Goal: Information Seeking & Learning: Compare options

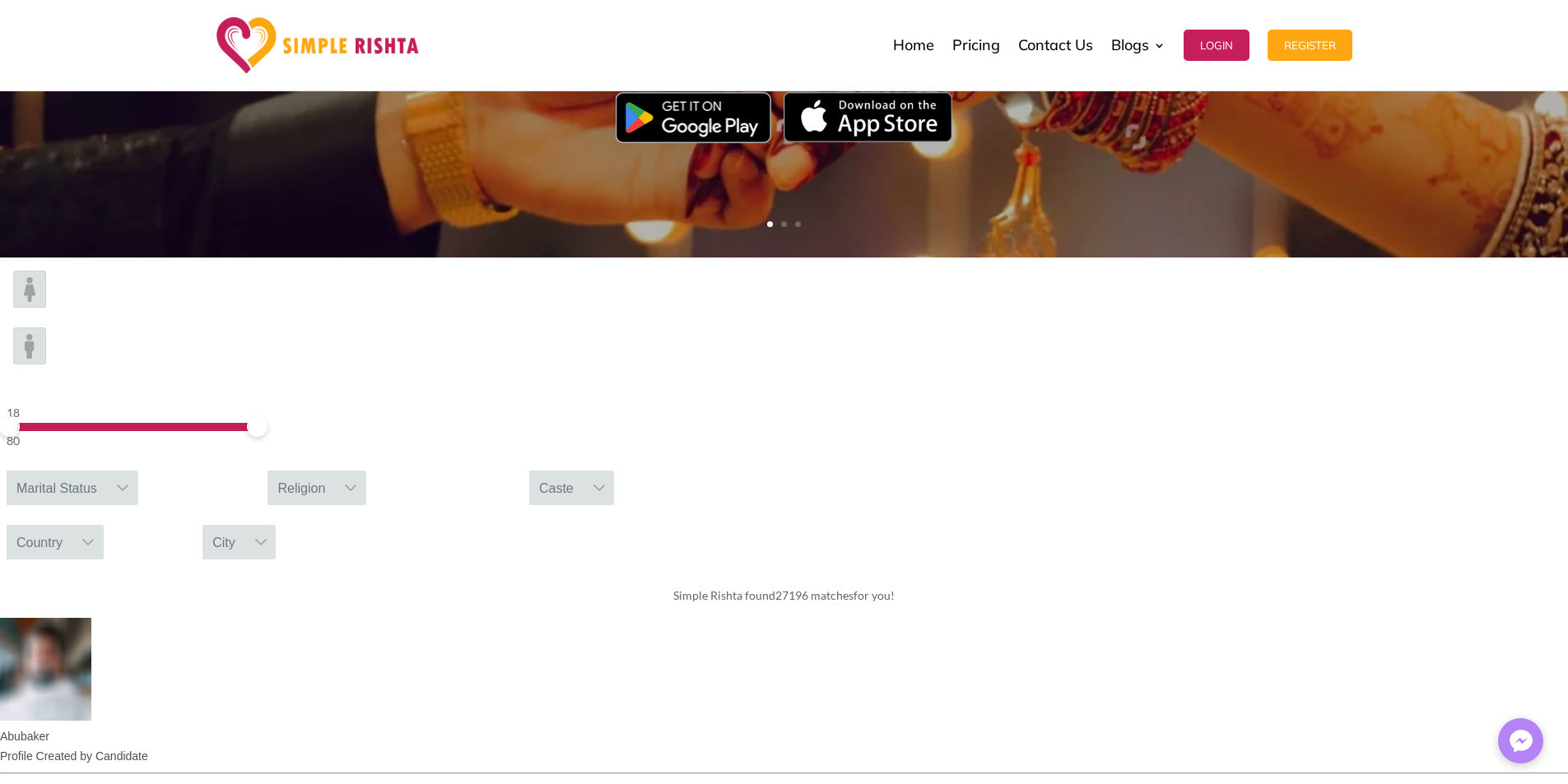
scroll to position [412, 0]
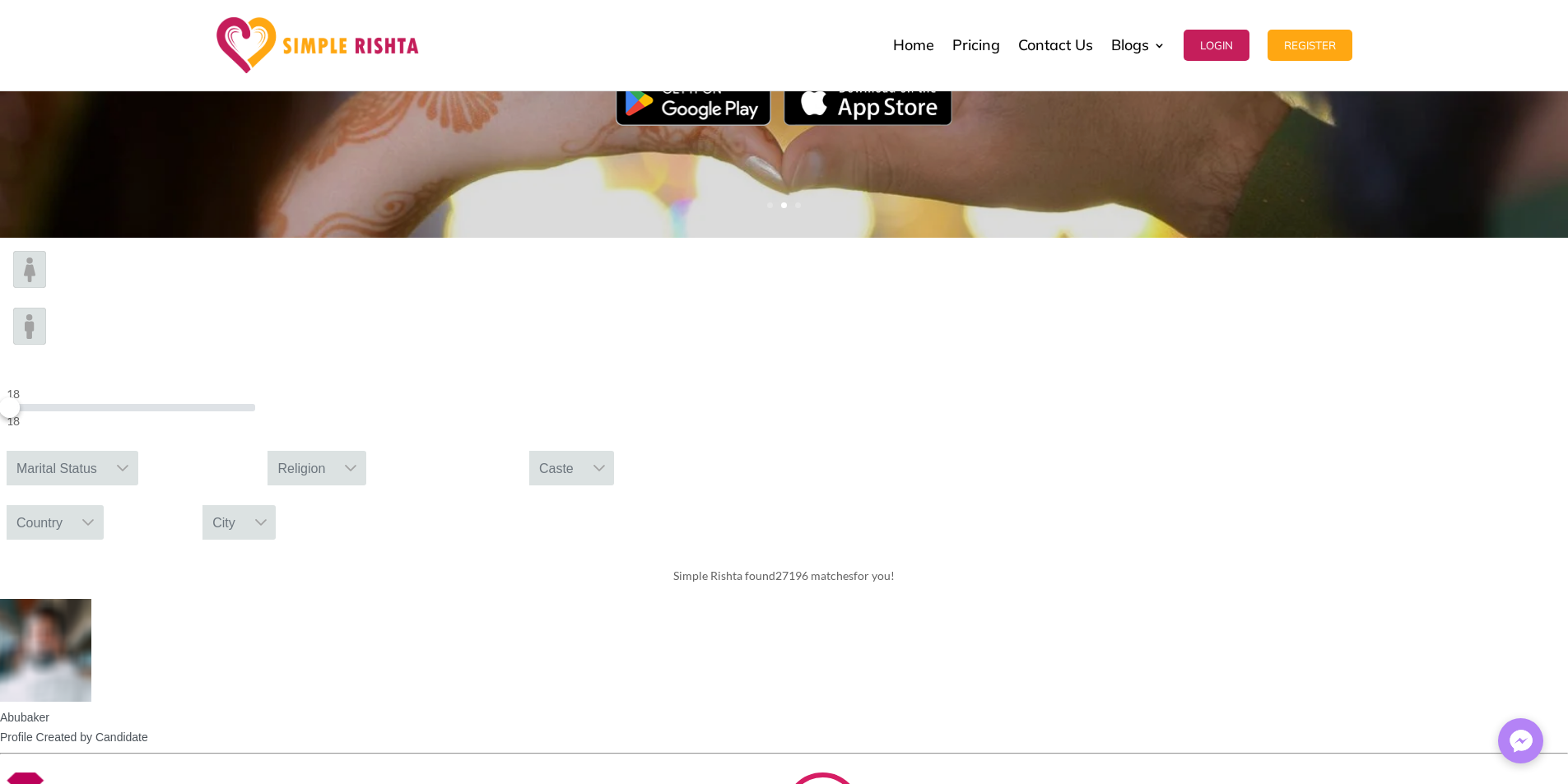
drag, startPoint x: 381, startPoint y: 306, endPoint x: 150, endPoint y: 344, distance: 234.1
click at [176, 340] on form "18 18 Marital Status Religion [GEOGRAPHIC_DATA]" at bounding box center [784, 395] width 1568 height 315
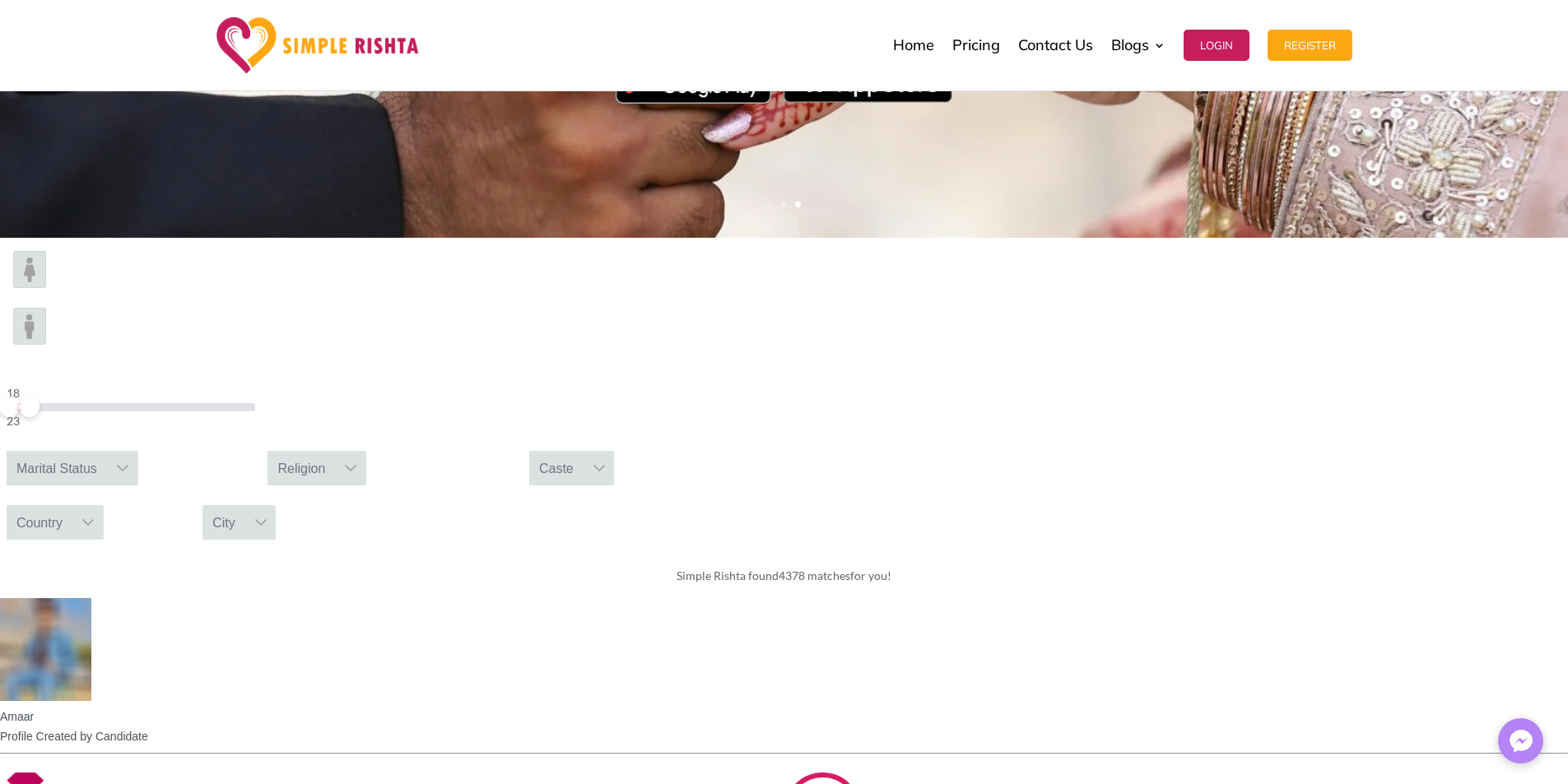
click at [46, 288] on img at bounding box center [30, 269] width 33 height 37
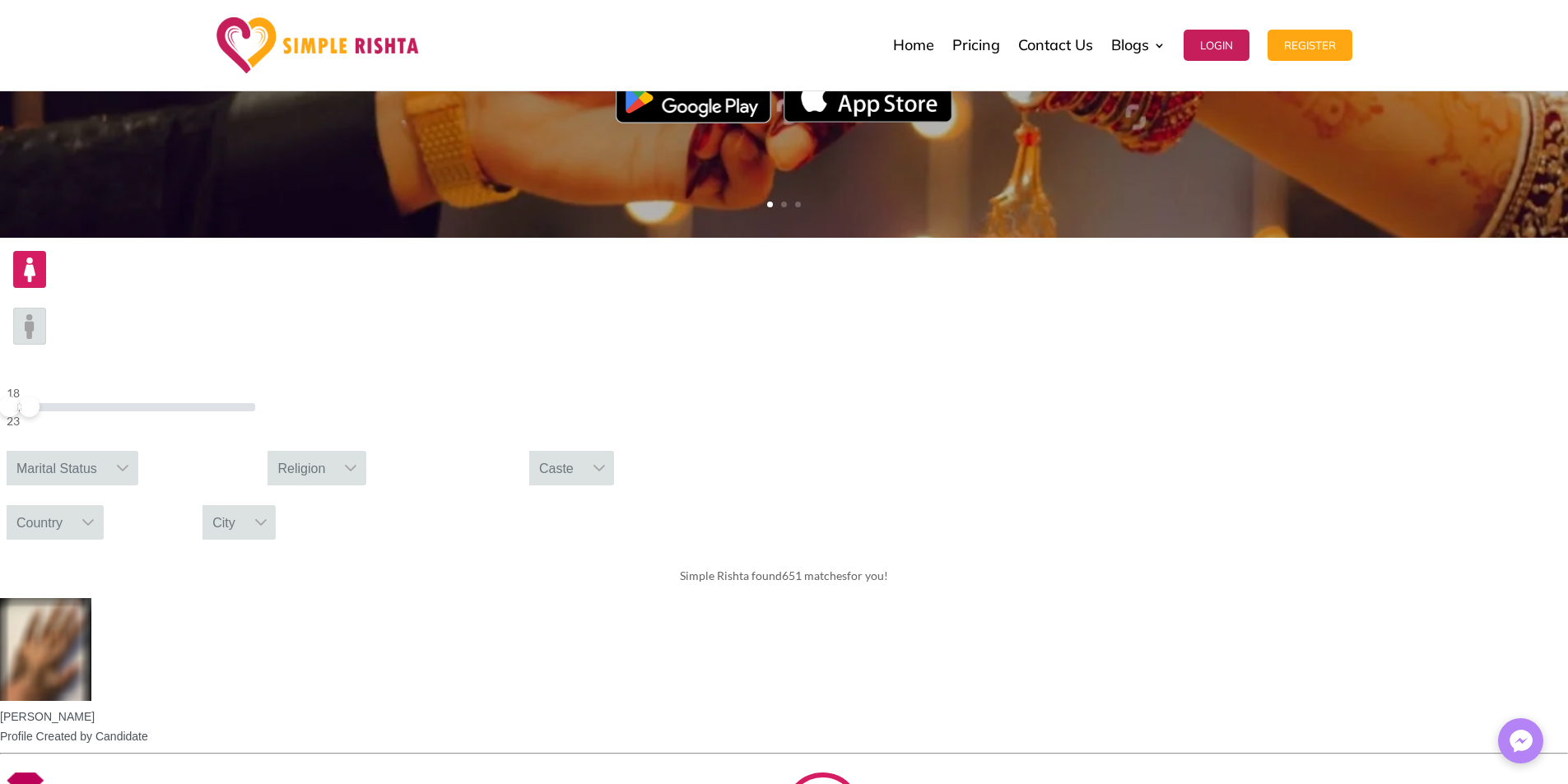
click at [107, 451] on div "Marital Status" at bounding box center [57, 468] width 100 height 34
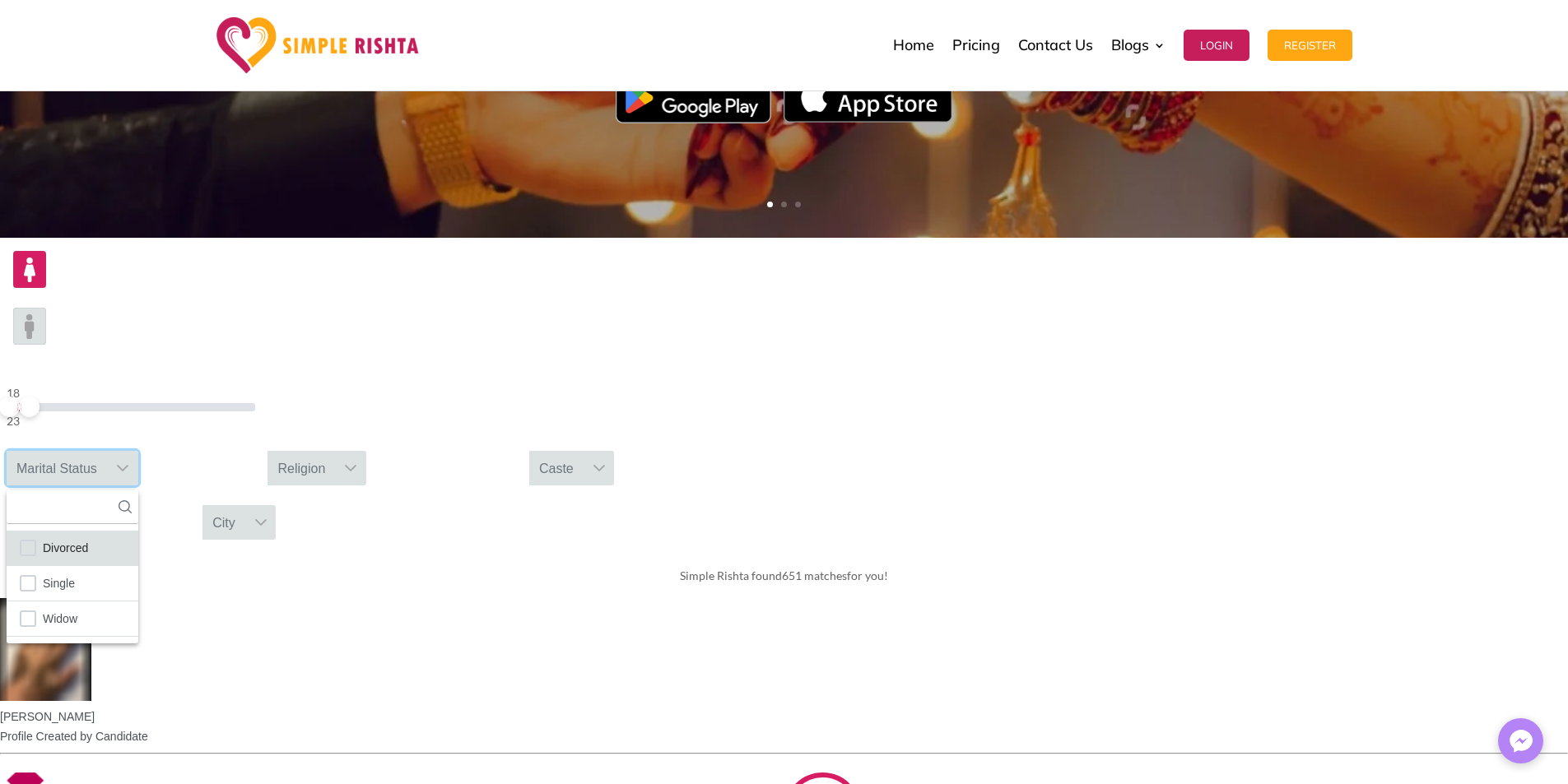
click at [88, 537] on span "Divorced" at bounding box center [65, 548] width 45 height 21
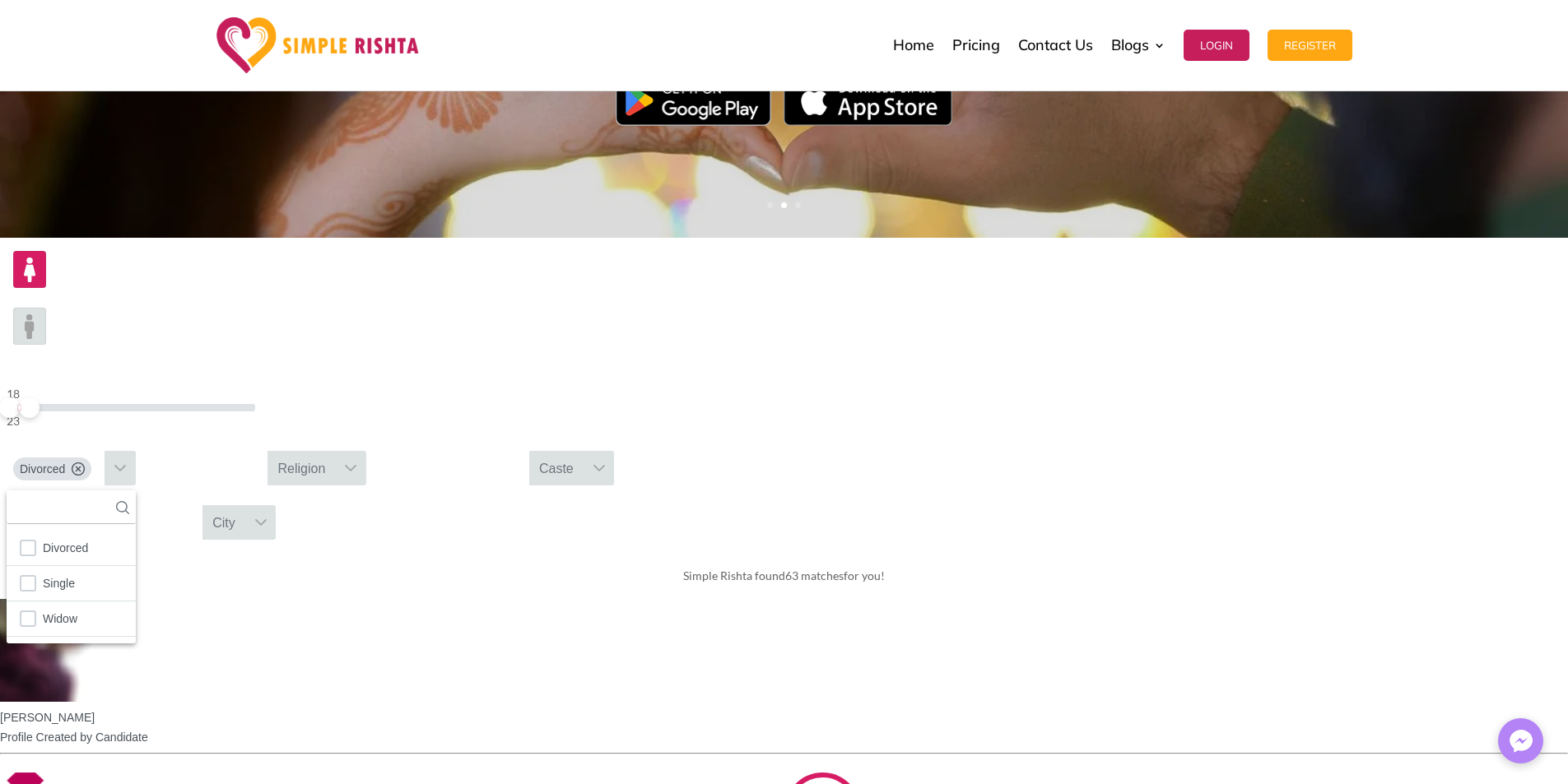
click at [333, 553] on div "Simple Rishta found 63 matches for you!" at bounding box center [784, 575] width 1568 height 46
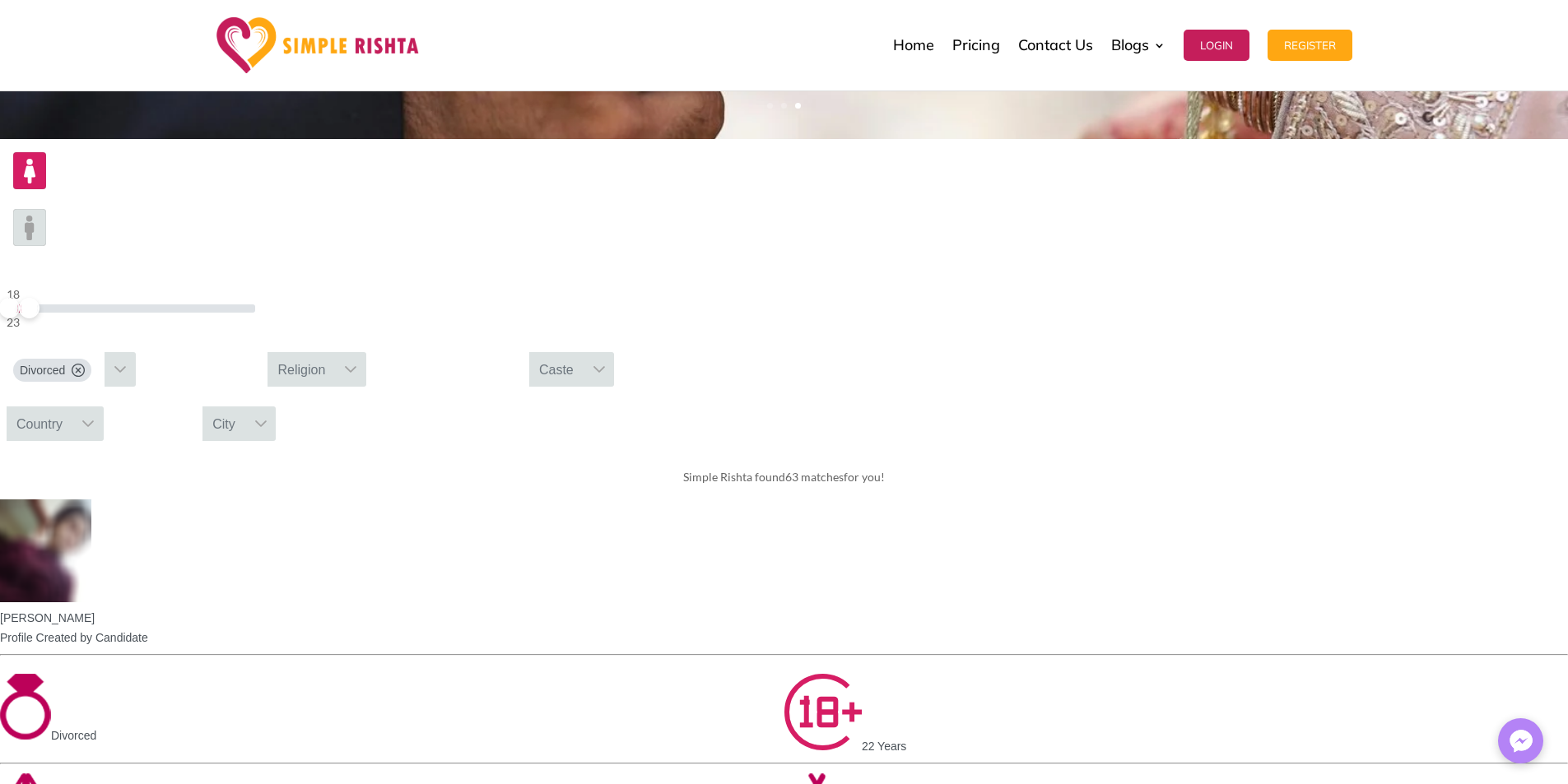
scroll to position [549, 0]
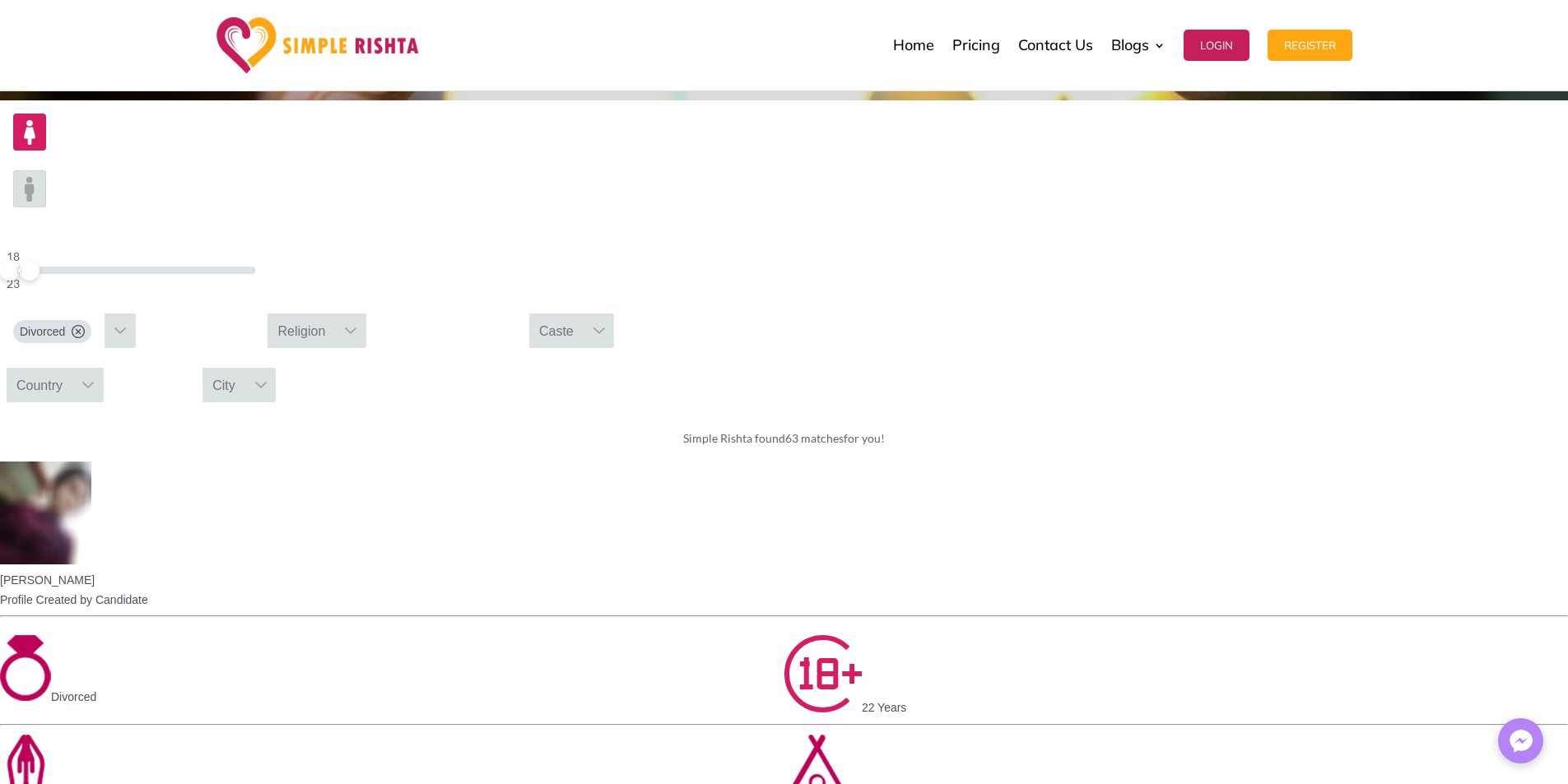
click at [335, 314] on div "Religion" at bounding box center [300, 331] width 67 height 34
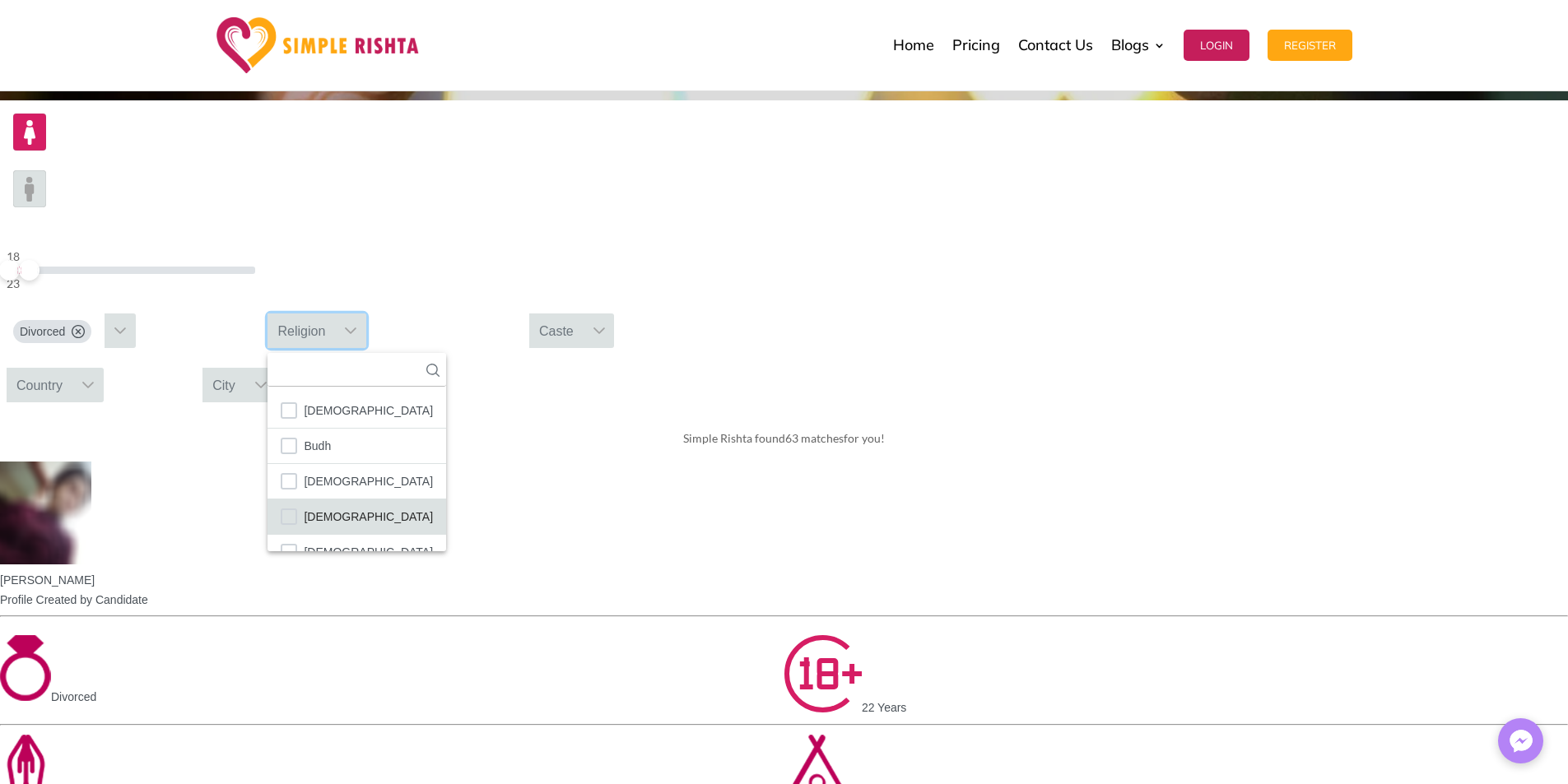
click at [446, 499] on li "[DEMOGRAPHIC_DATA]" at bounding box center [356, 517] width 178 height 35
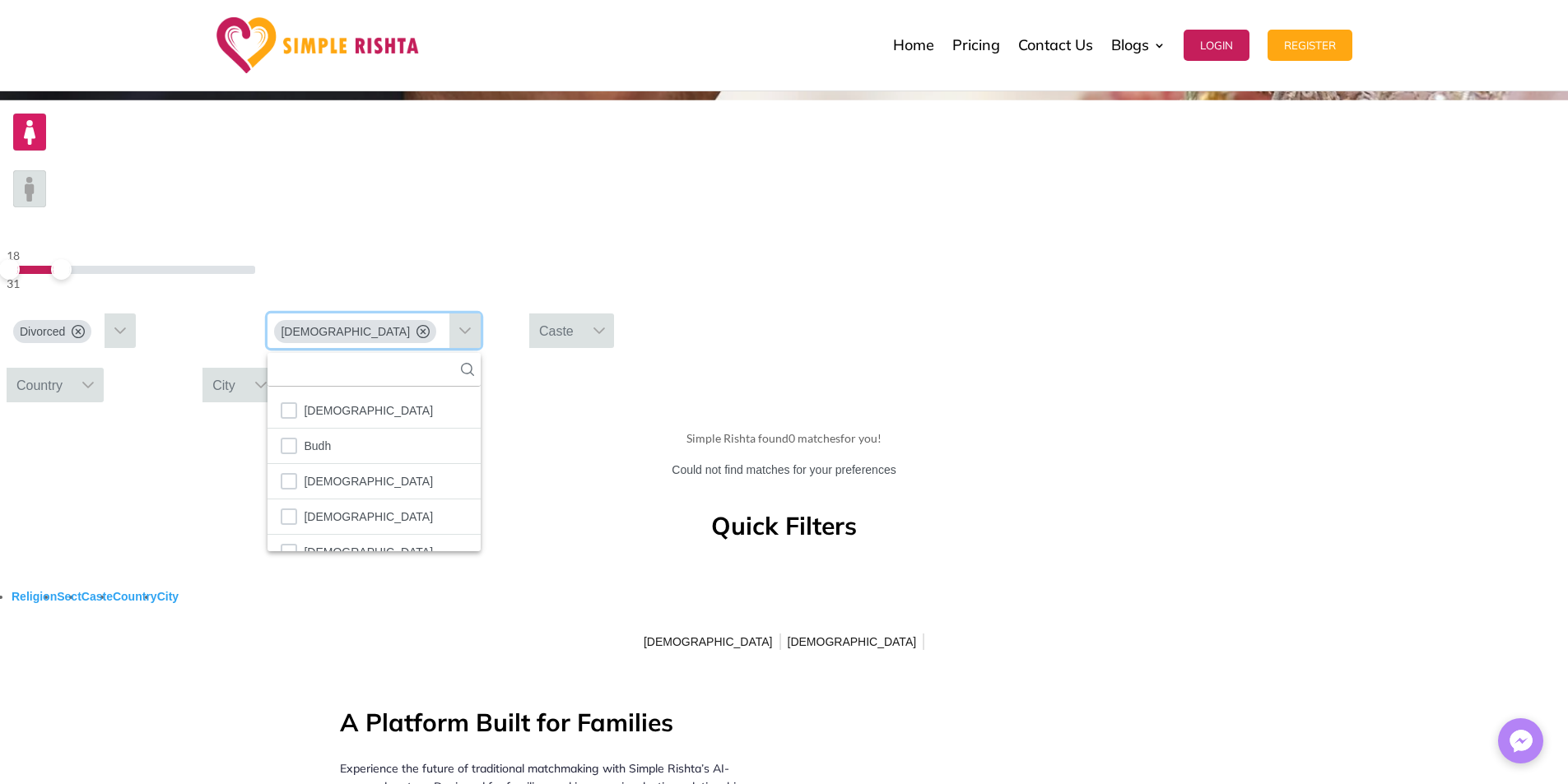
drag, startPoint x: 245, startPoint y: 167, endPoint x: 263, endPoint y: 167, distance: 18.0
click at [71, 259] on span at bounding box center [60, 269] width 20 height 20
drag, startPoint x: 264, startPoint y: 170, endPoint x: 283, endPoint y: 167, distance: 19.2
click at [103, 259] on span at bounding box center [93, 269] width 20 height 20
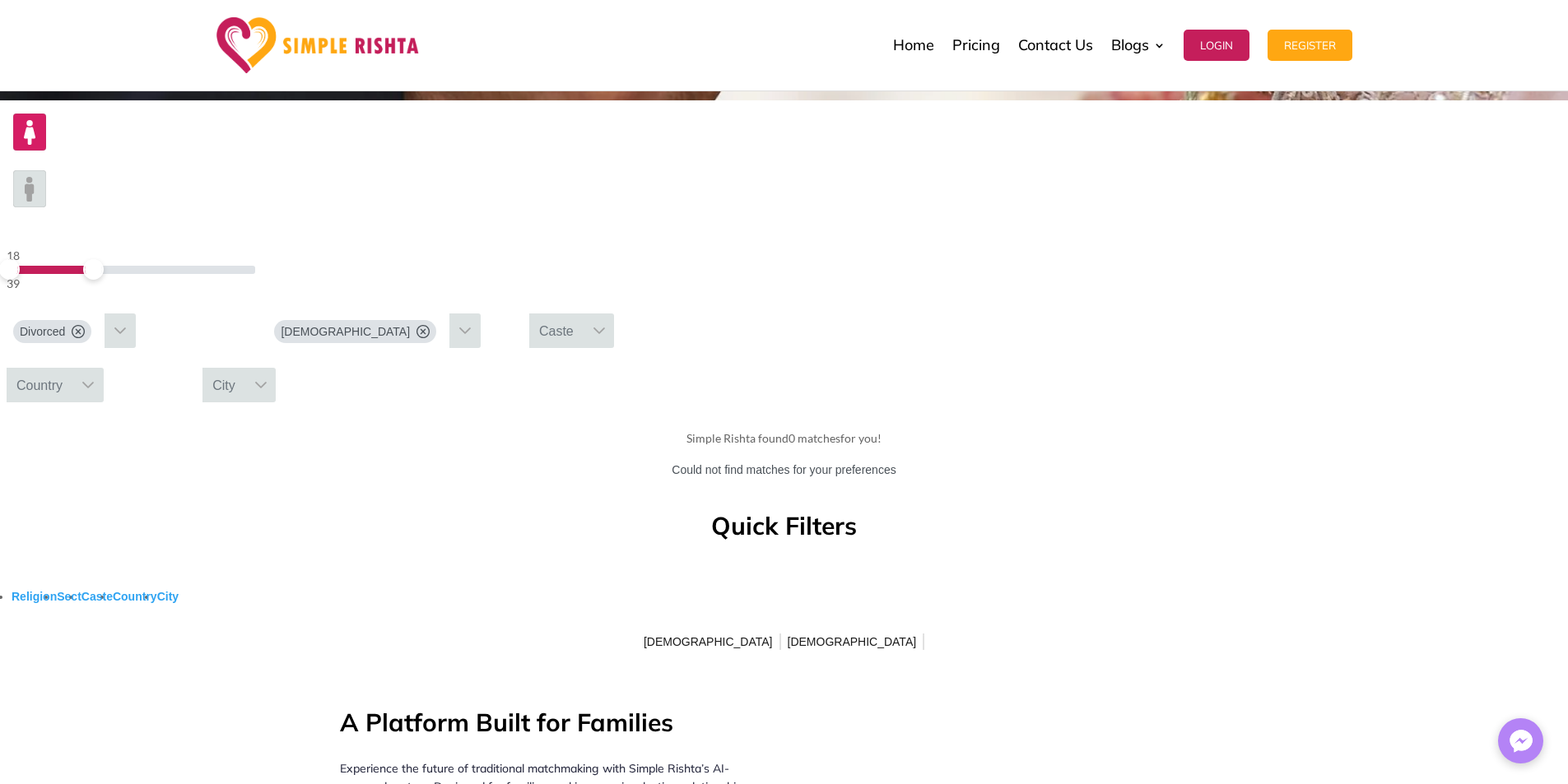
click at [430, 325] on icon at bounding box center [423, 332] width 14 height 14
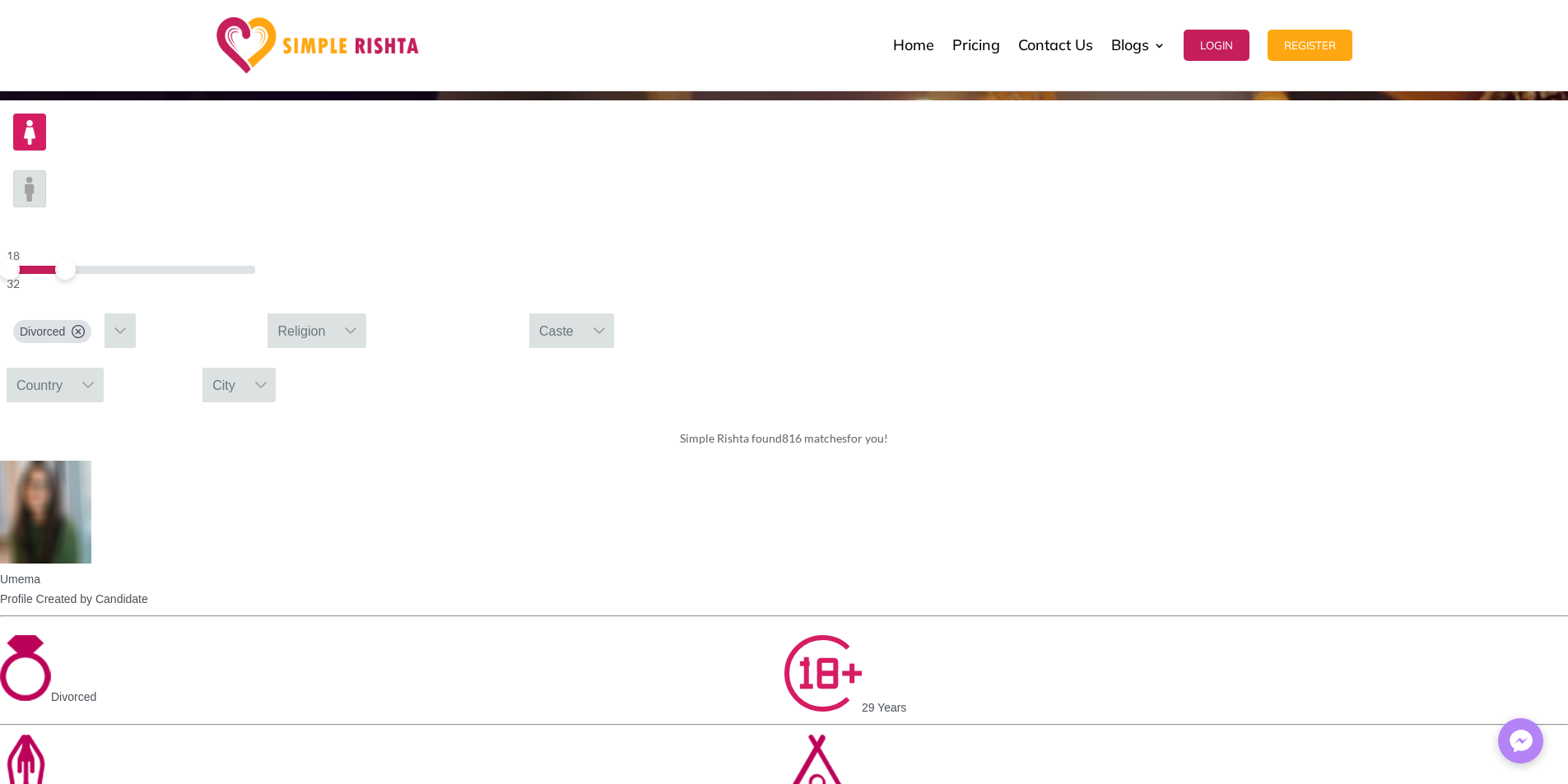
drag, startPoint x: 281, startPoint y: 169, endPoint x: 267, endPoint y: 181, distance: 18.4
click at [255, 246] on div "18 32" at bounding box center [131, 269] width 249 height 47
click at [85, 325] on icon at bounding box center [78, 332] width 14 height 14
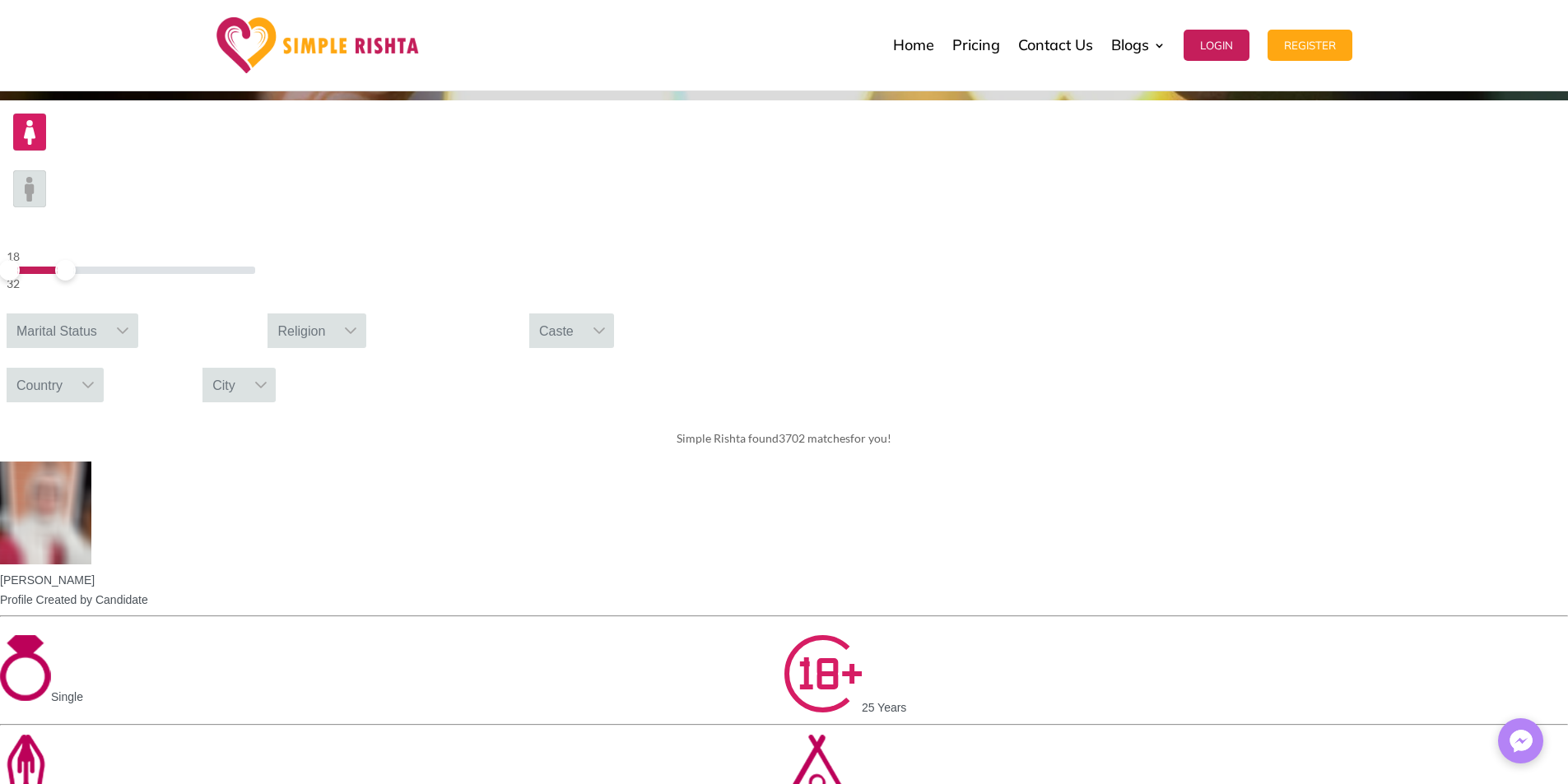
click at [335, 314] on div "Religion" at bounding box center [300, 331] width 67 height 34
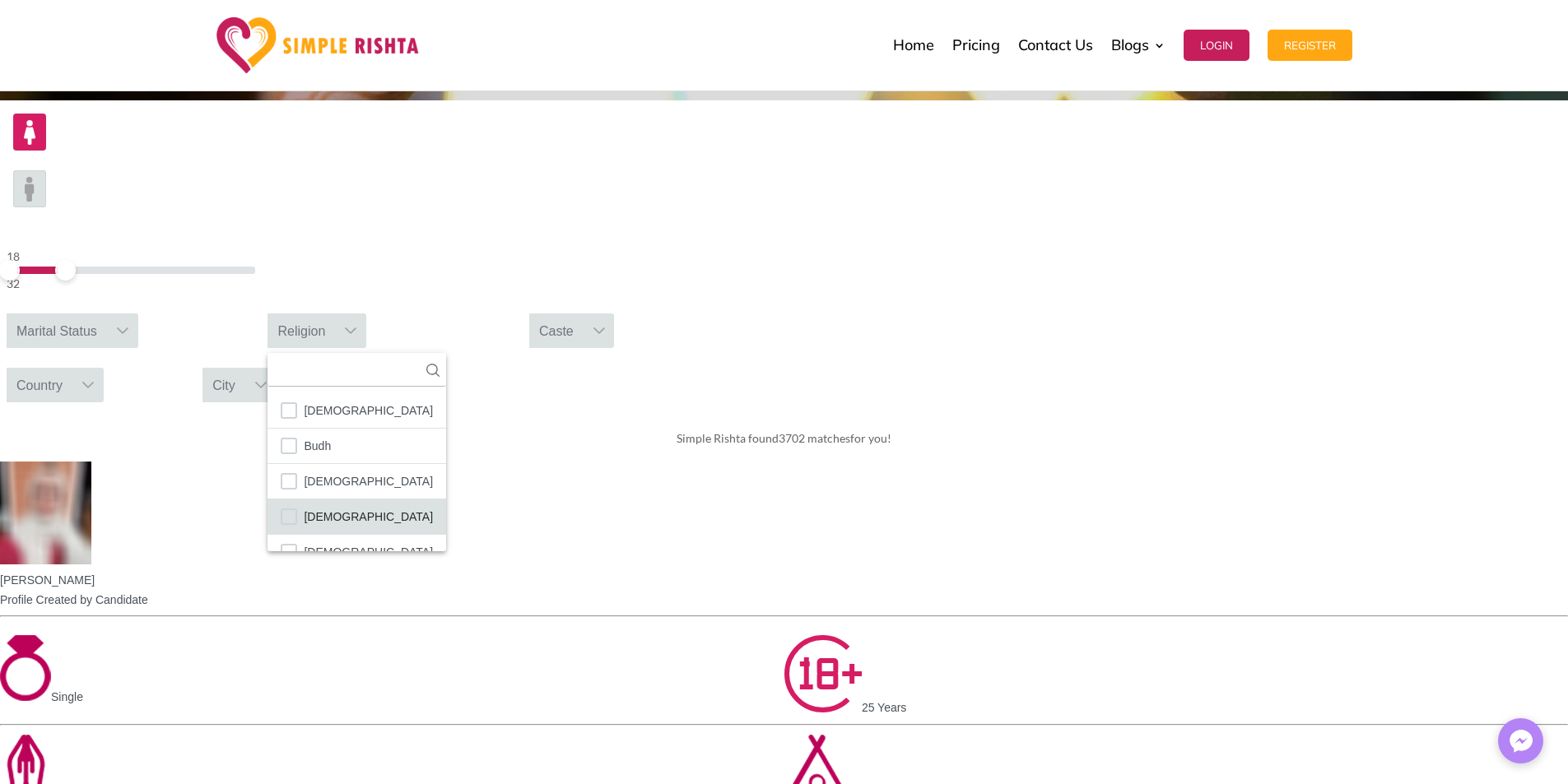
click at [446, 499] on li "[DEMOGRAPHIC_DATA]" at bounding box center [356, 517] width 178 height 35
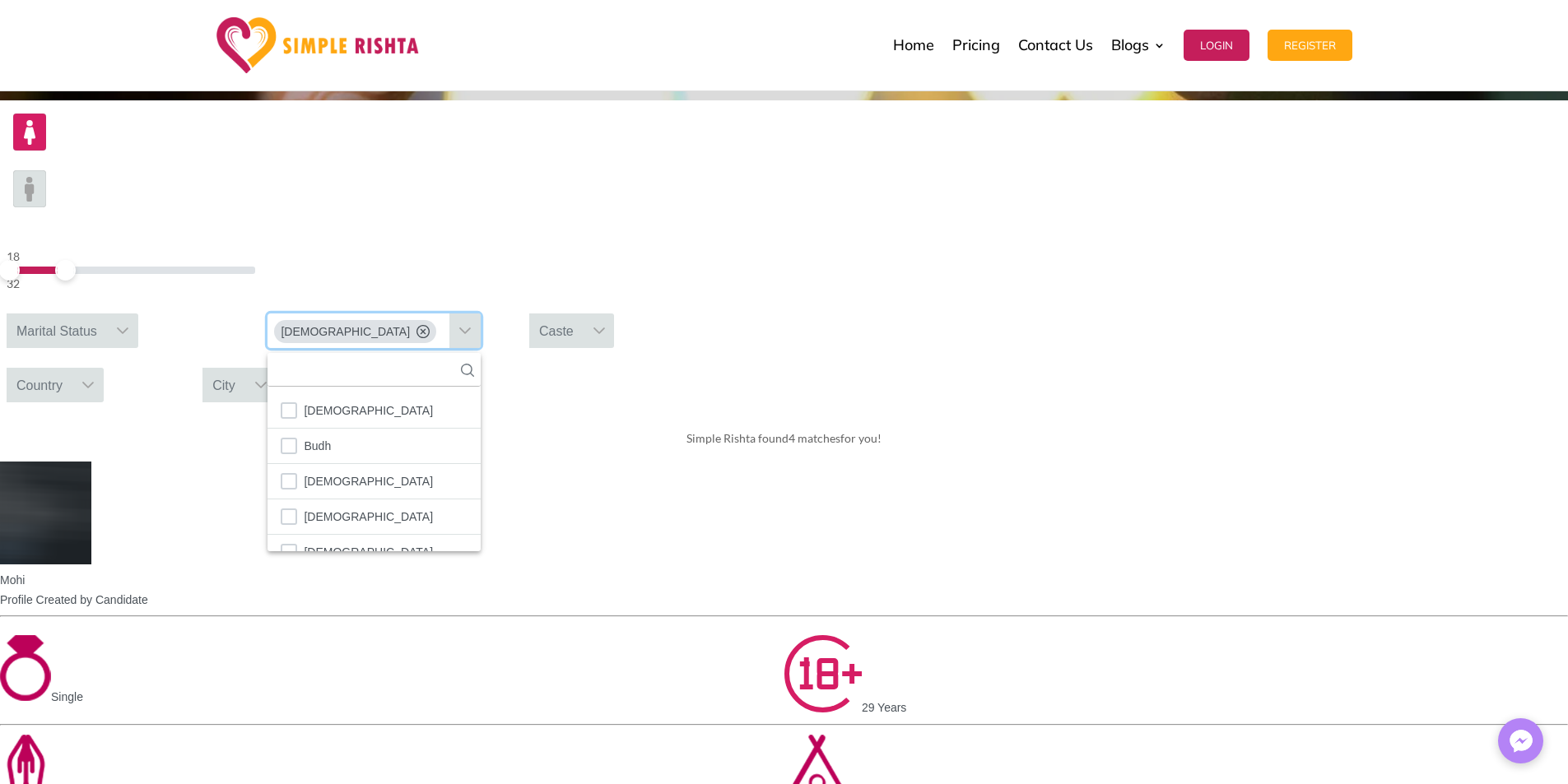
scroll to position [19, 0]
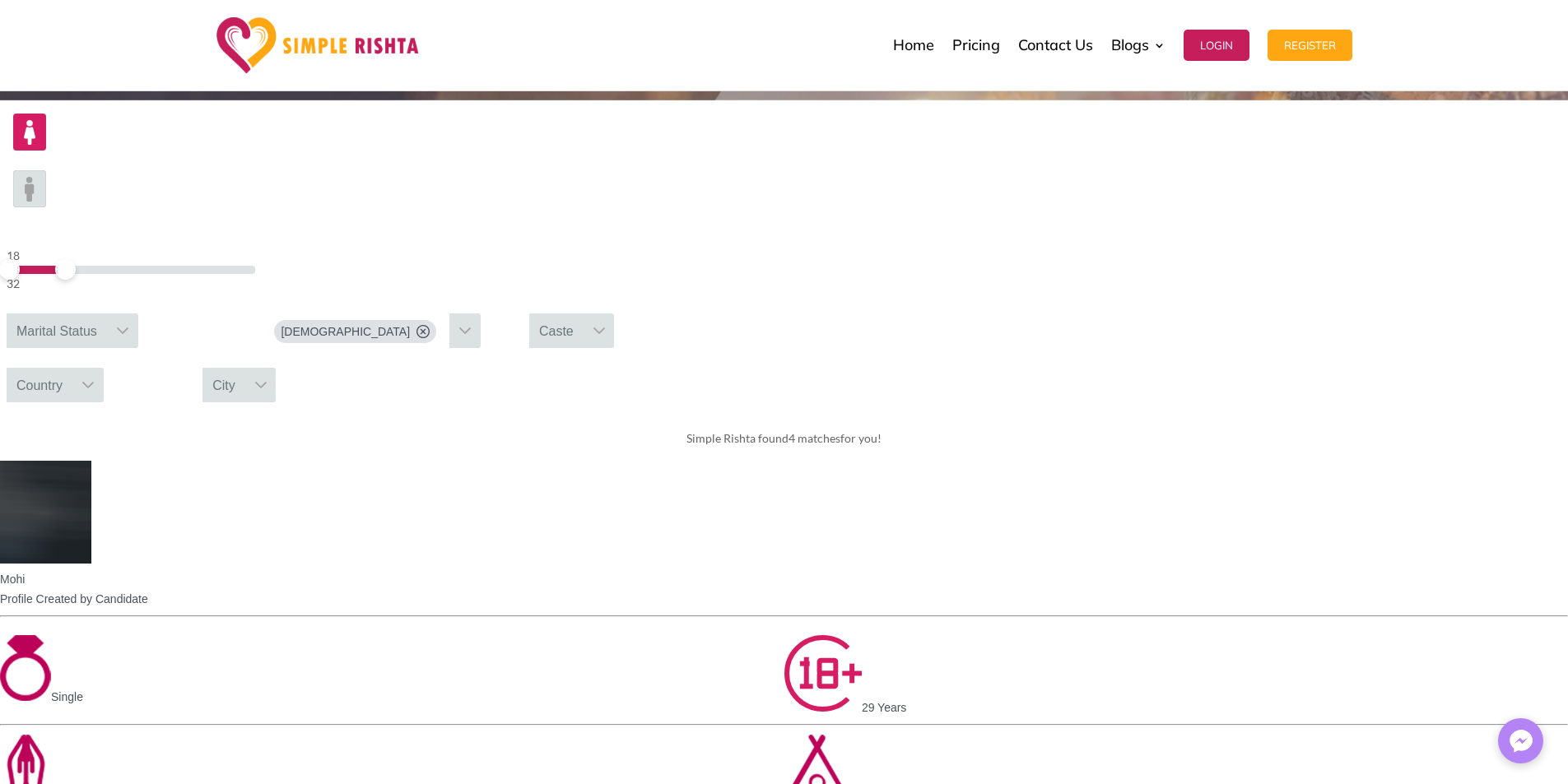
click at [430, 325] on icon at bounding box center [423, 332] width 14 height 14
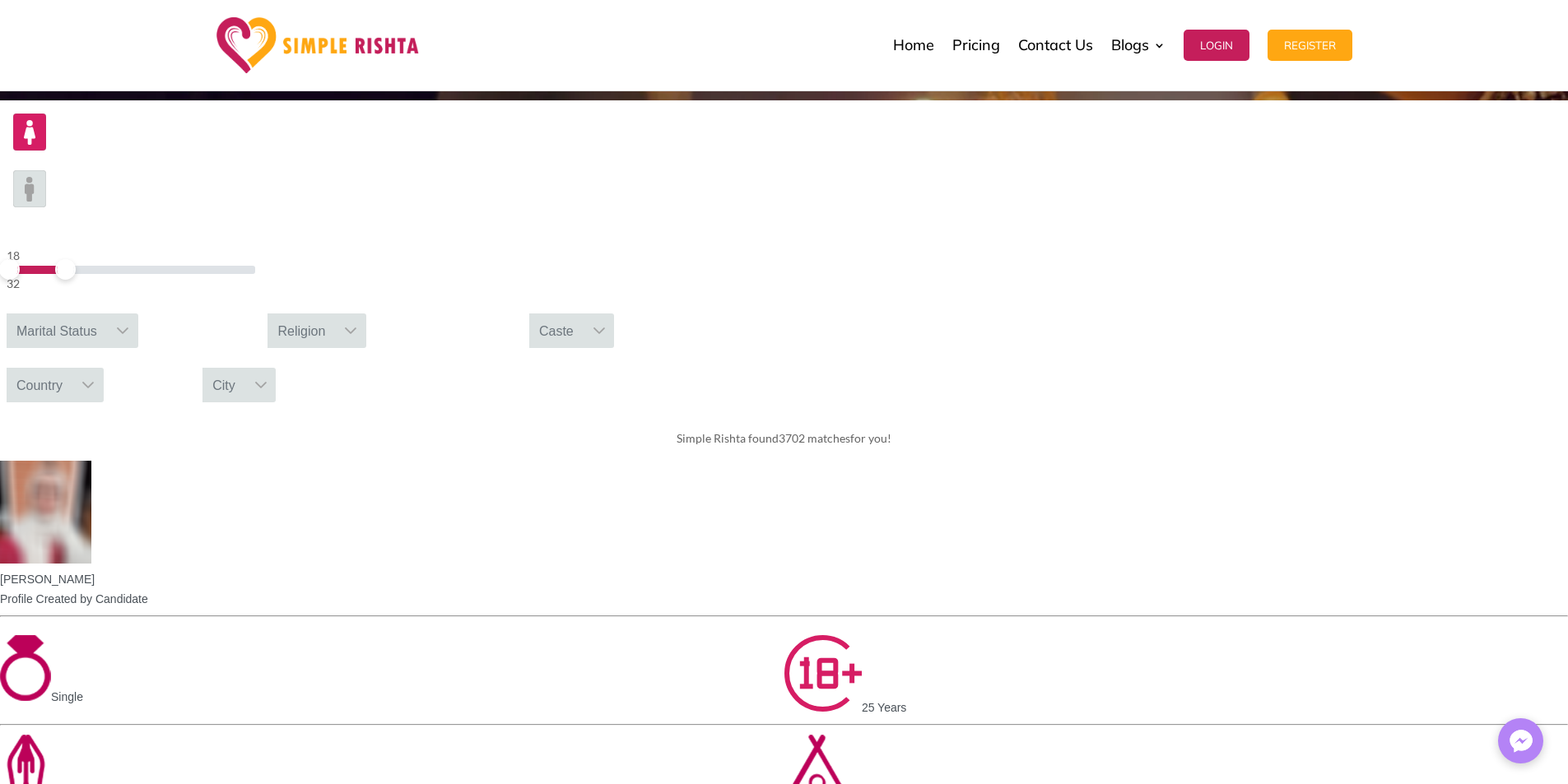
click at [72, 368] on div "Country" at bounding box center [40, 384] width 66 height 34
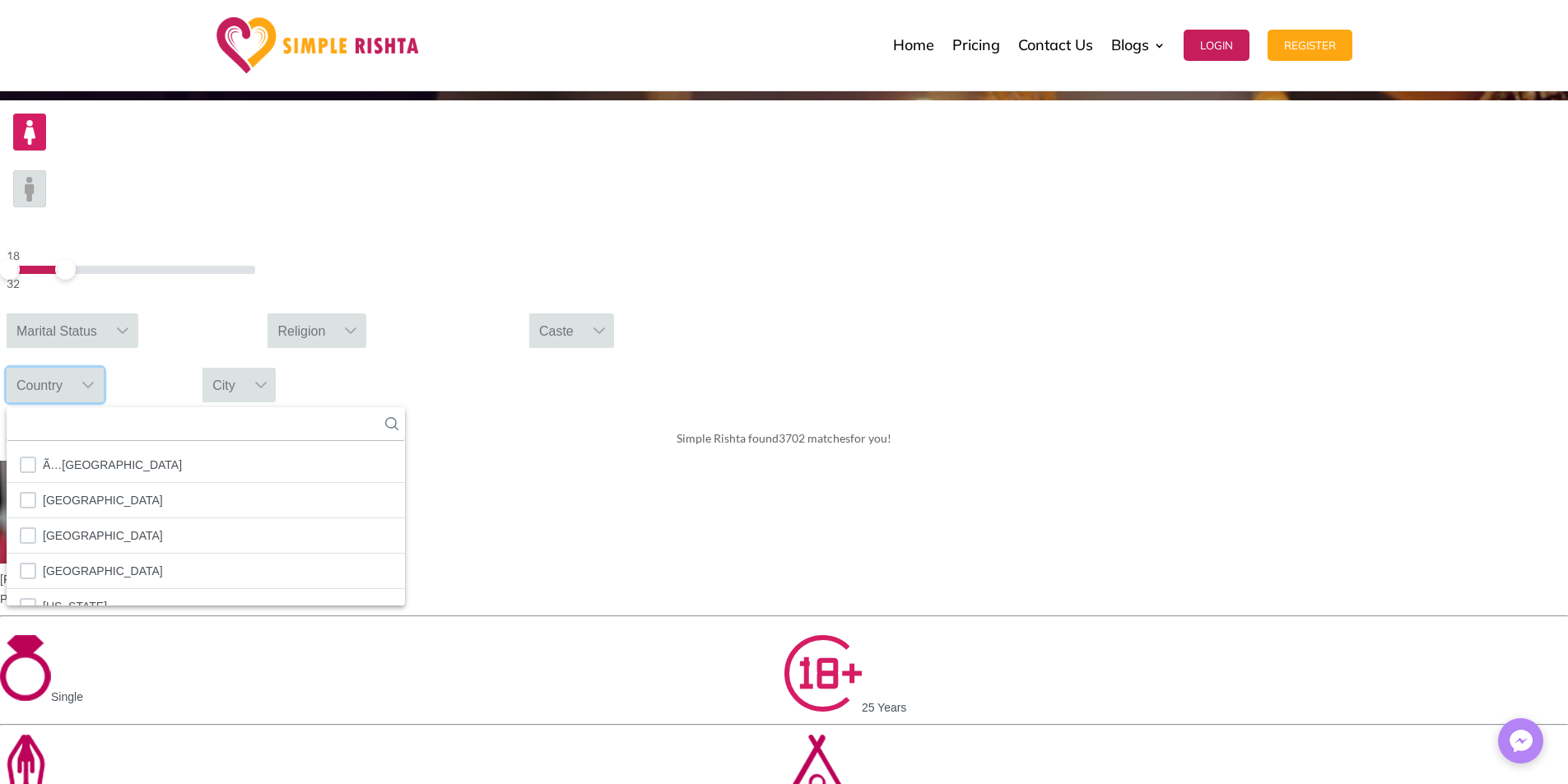
scroll to position [19, 3]
click at [405, 408] on input "text" at bounding box center [206, 424] width 399 height 34
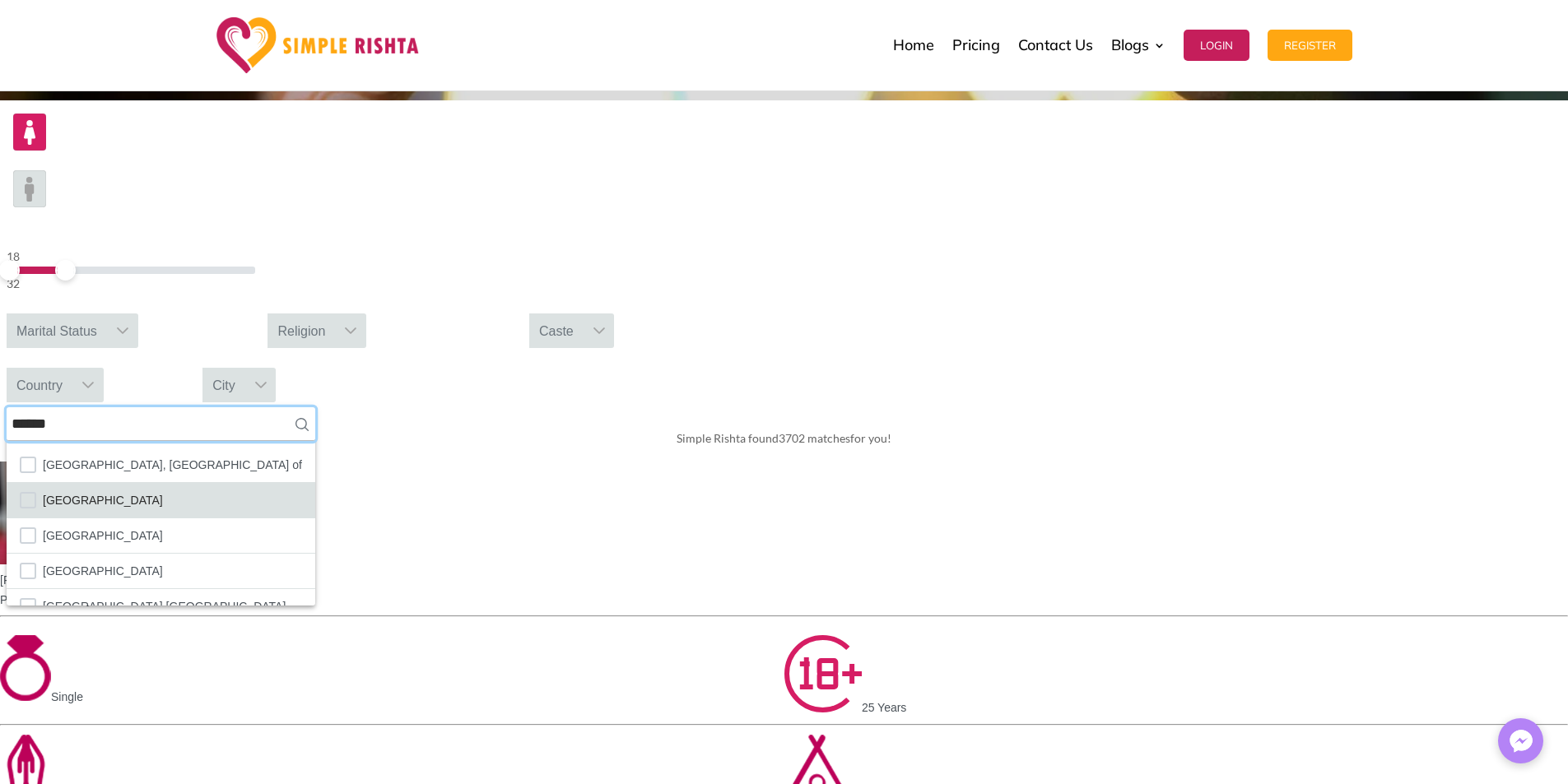
type input "******"
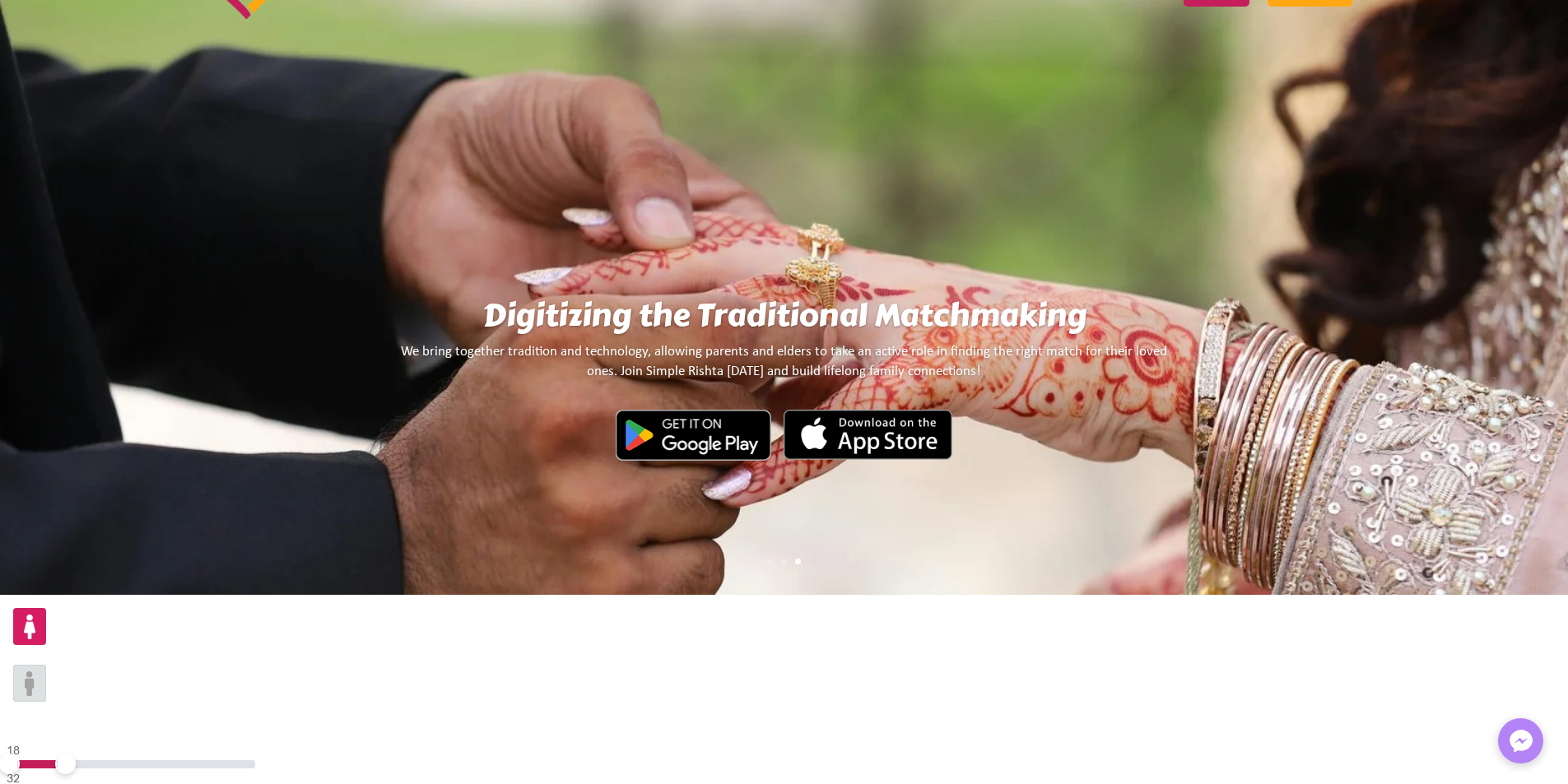
scroll to position [0, 0]
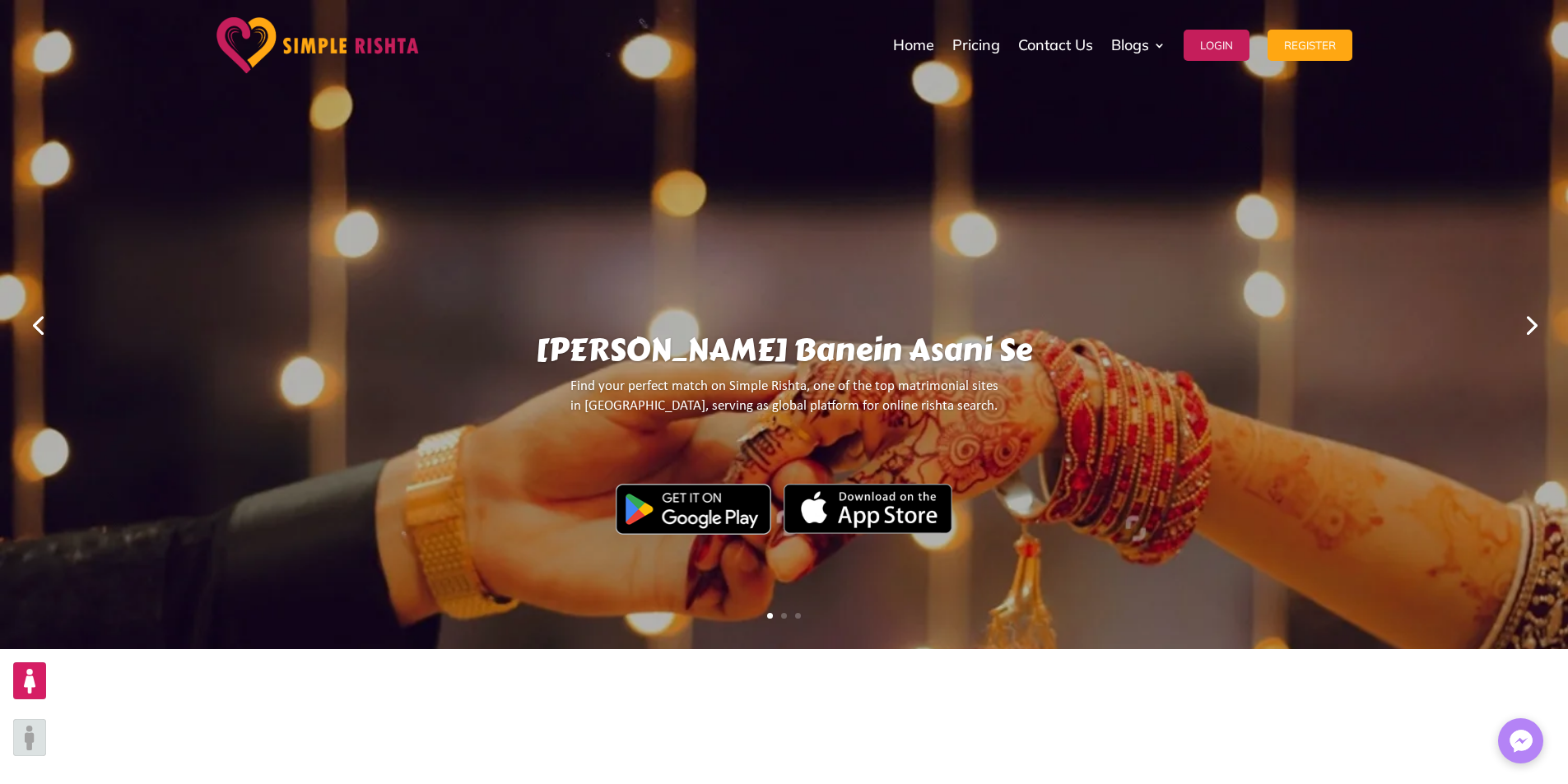
click at [706, 504] on img at bounding box center [693, 509] width 156 height 51
